Goal: Check status: Check status

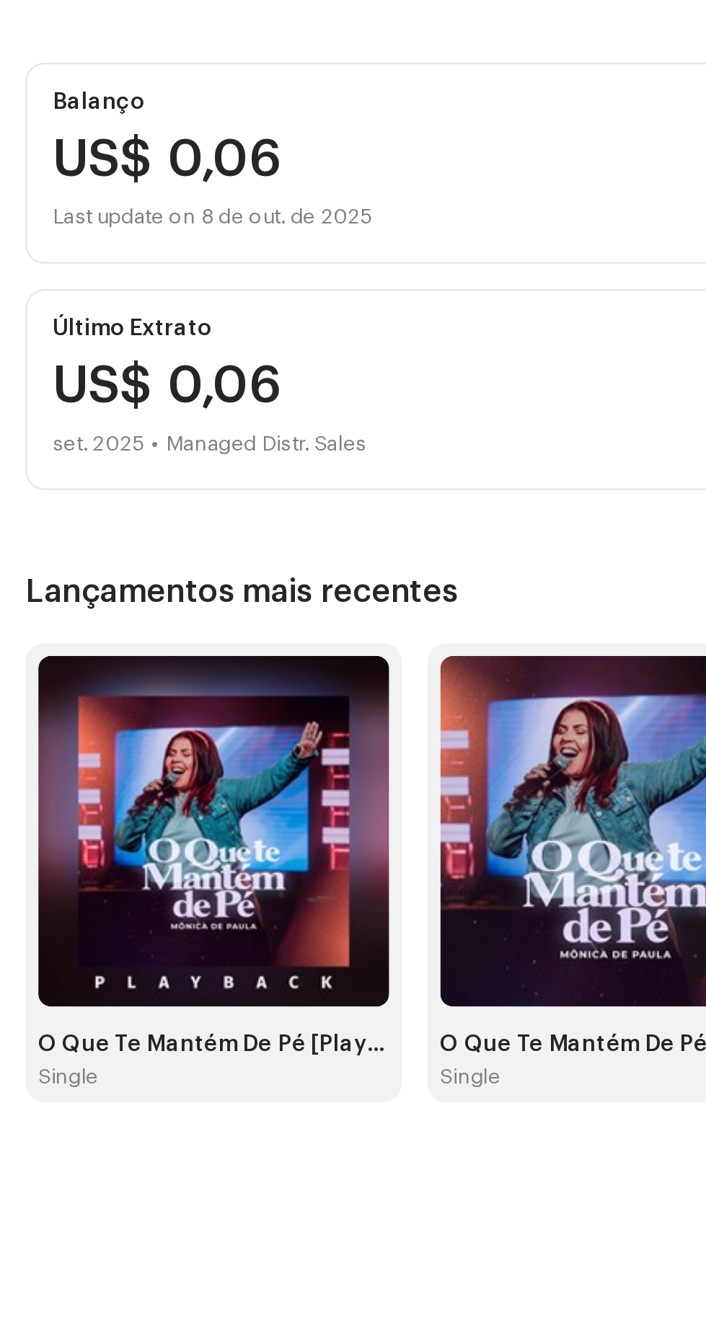
click at [227, 276] on div "Last update on 8 de out. de 2025" at bounding box center [353, 277] width 658 height 17
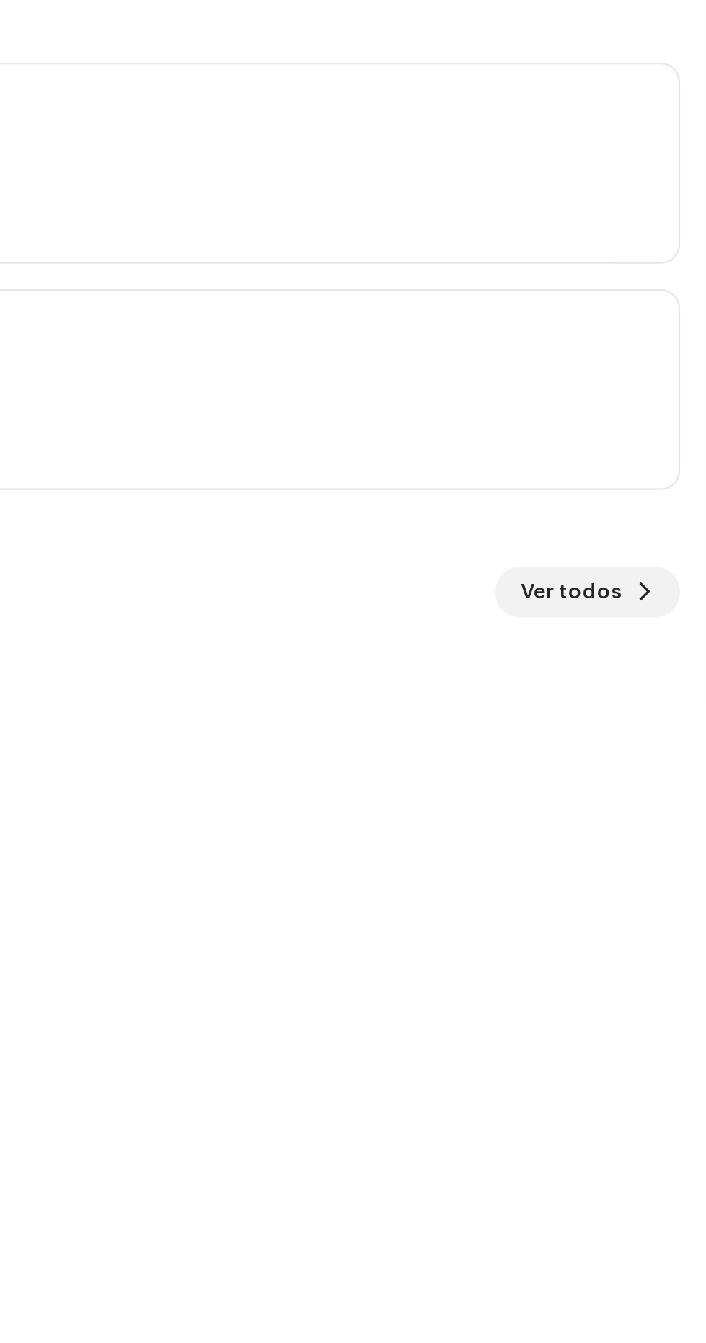
click at [664, 455] on span "Ver todos" at bounding box center [645, 447] width 46 height 29
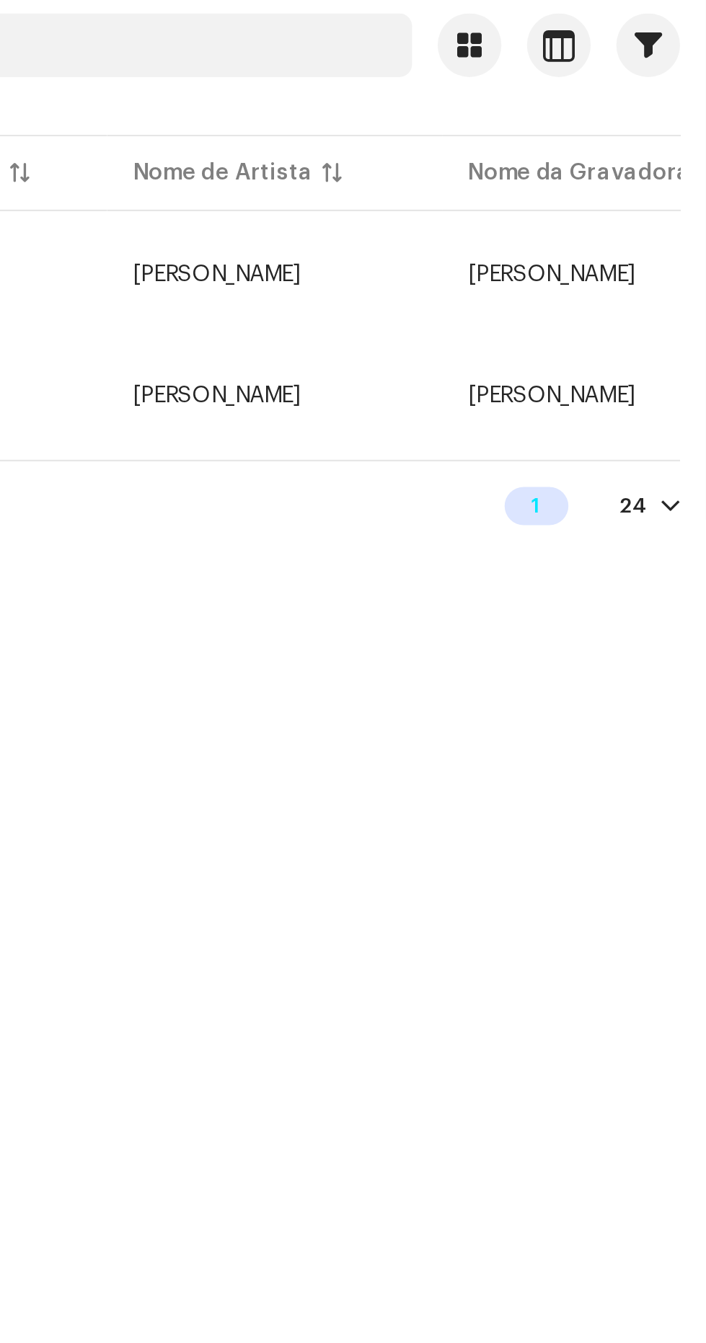
click at [640, 305] on span "[PERSON_NAME]" at bounding box center [636, 304] width 76 height 10
